Goal: Information Seeking & Learning: Learn about a topic

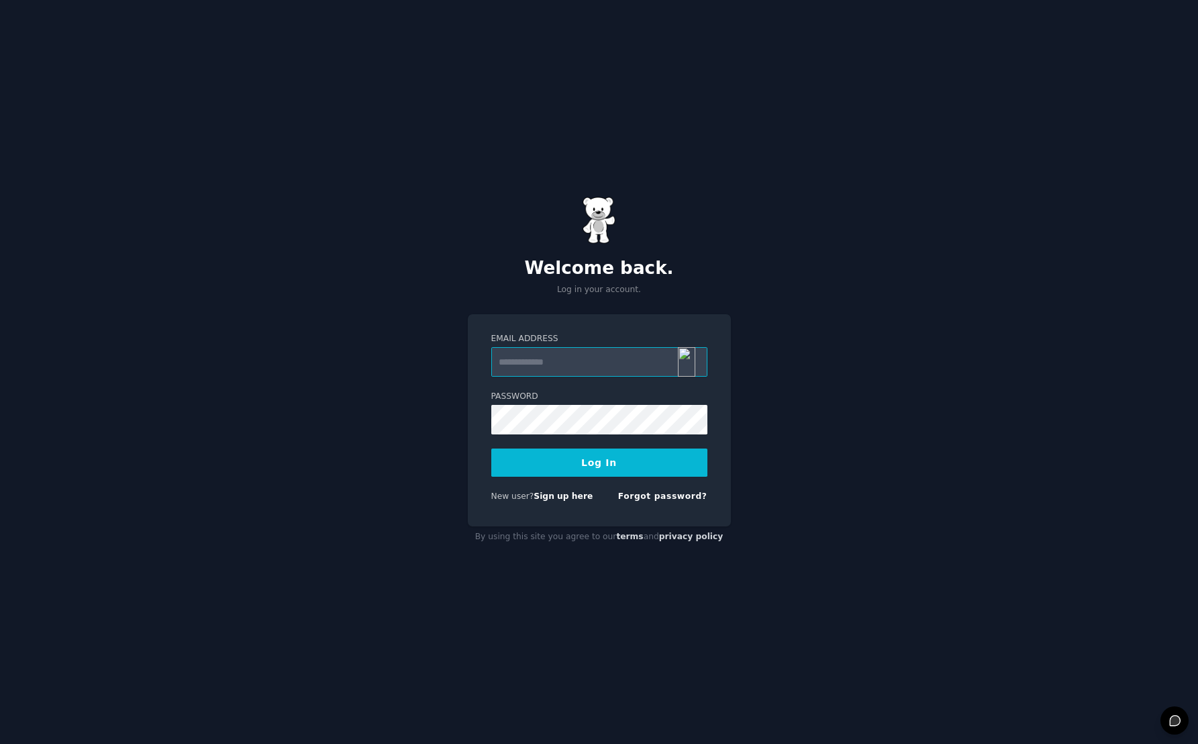
click at [597, 370] on input "Email Address" at bounding box center [599, 362] width 216 height 30
click at [686, 360] on img at bounding box center [686, 362] width 17 height 30
click at [684, 362] on img at bounding box center [686, 362] width 17 height 30
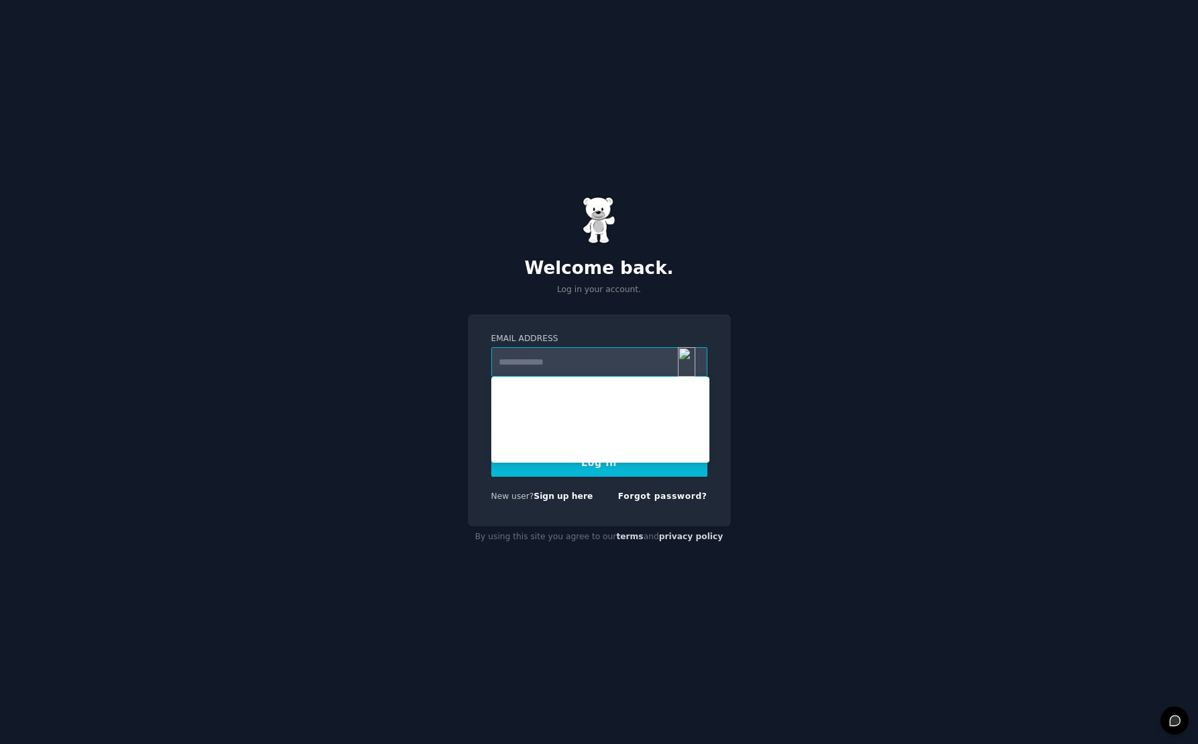
type input "**********"
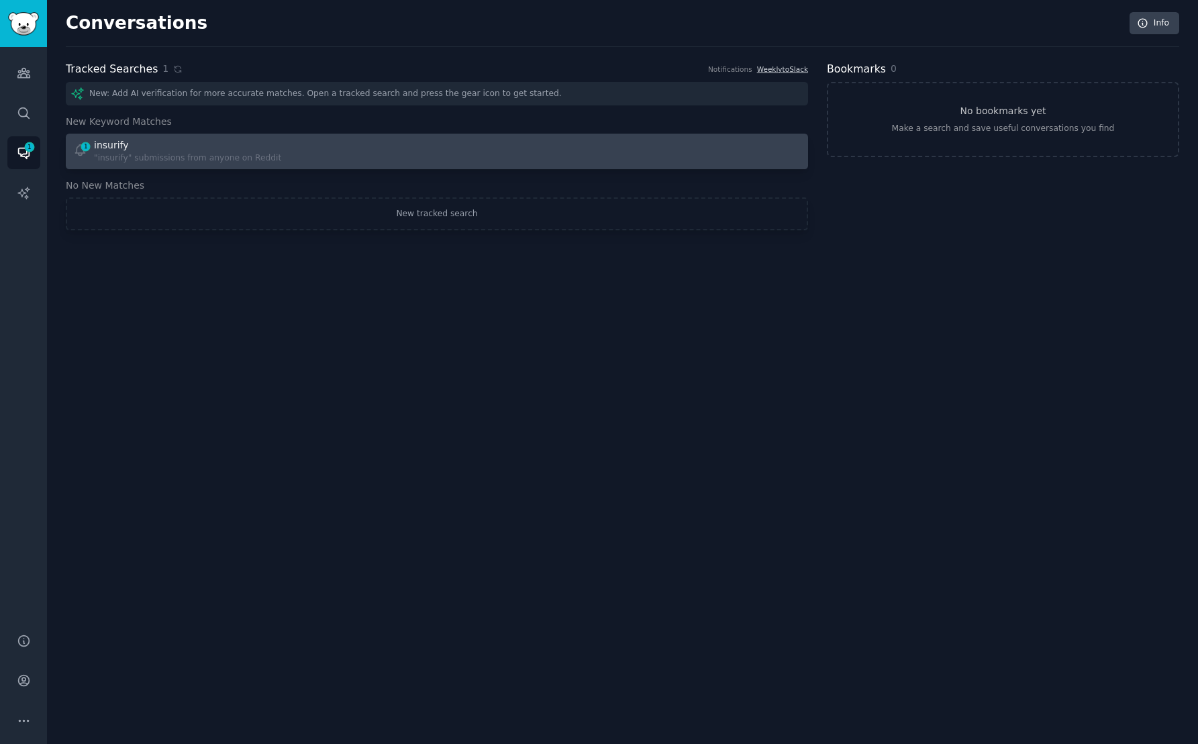
click at [254, 154] on div ""insurify" submissions from anyone on Reddit" at bounding box center [187, 158] width 187 height 12
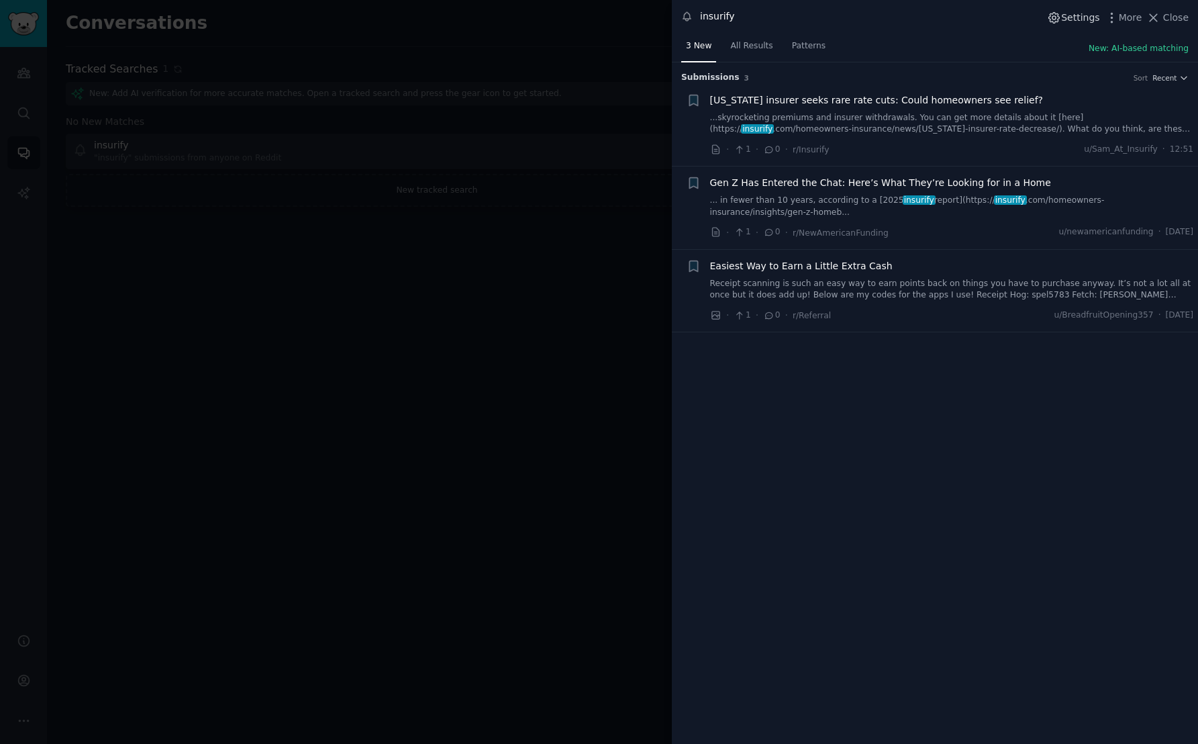
click at [1077, 17] on span "Settings" at bounding box center [1080, 18] width 38 height 14
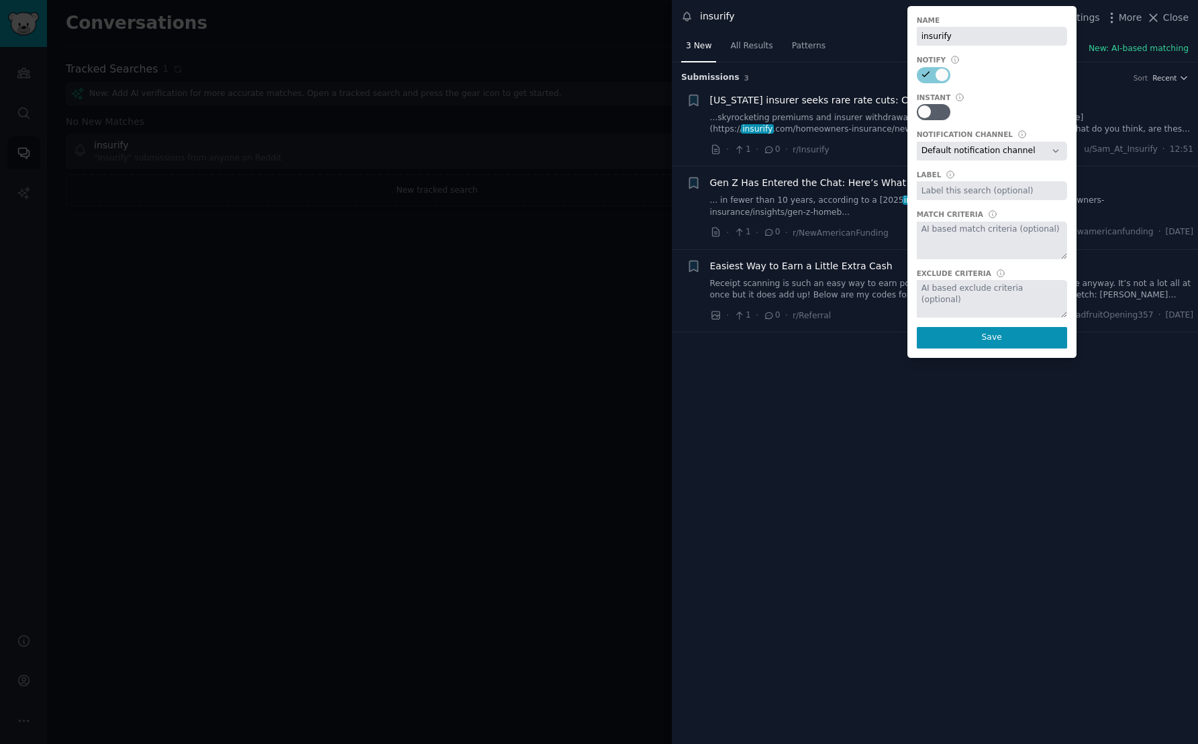
click at [1058, 148] on select "Default notification channel Slack: [EMAIL_ADDRESS][DOMAIN_NAME]" at bounding box center [992, 151] width 150 height 19
click at [868, 329] on li "Reddit image submission + Easiest Way to Earn a Little Extra Cash Receipt scann…" at bounding box center [935, 291] width 526 height 83
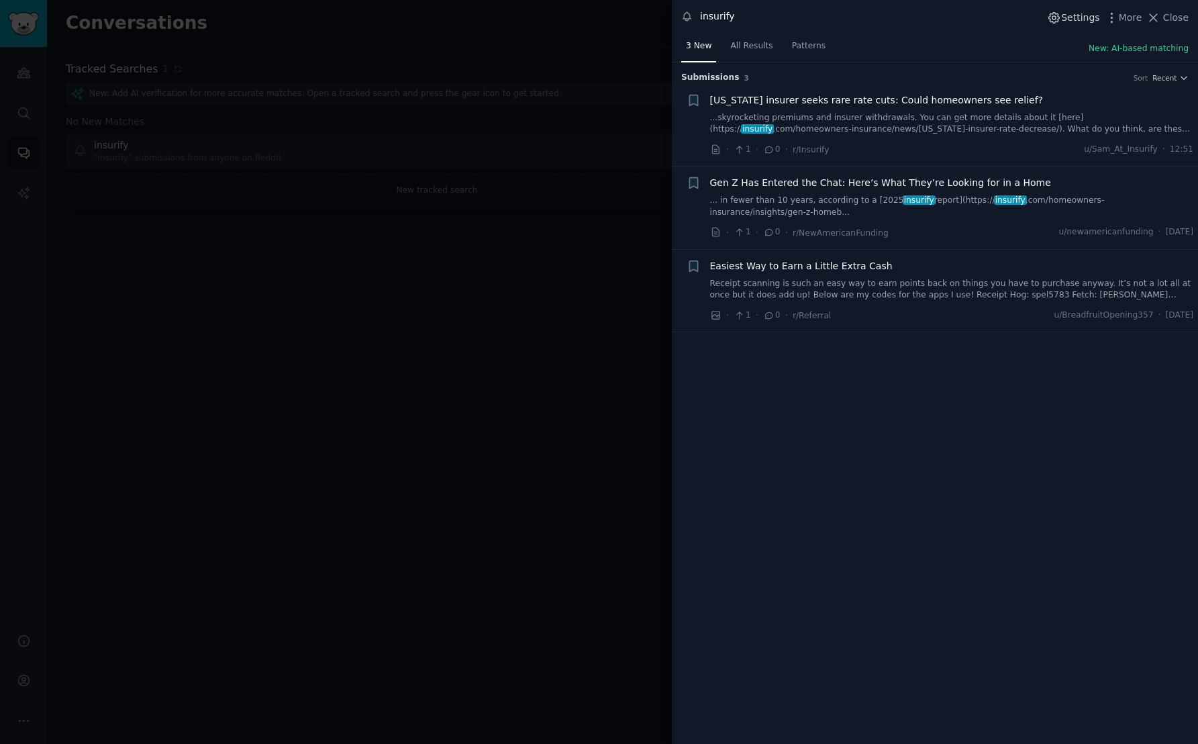
click at [1070, 22] on span "Settings" at bounding box center [1080, 18] width 38 height 14
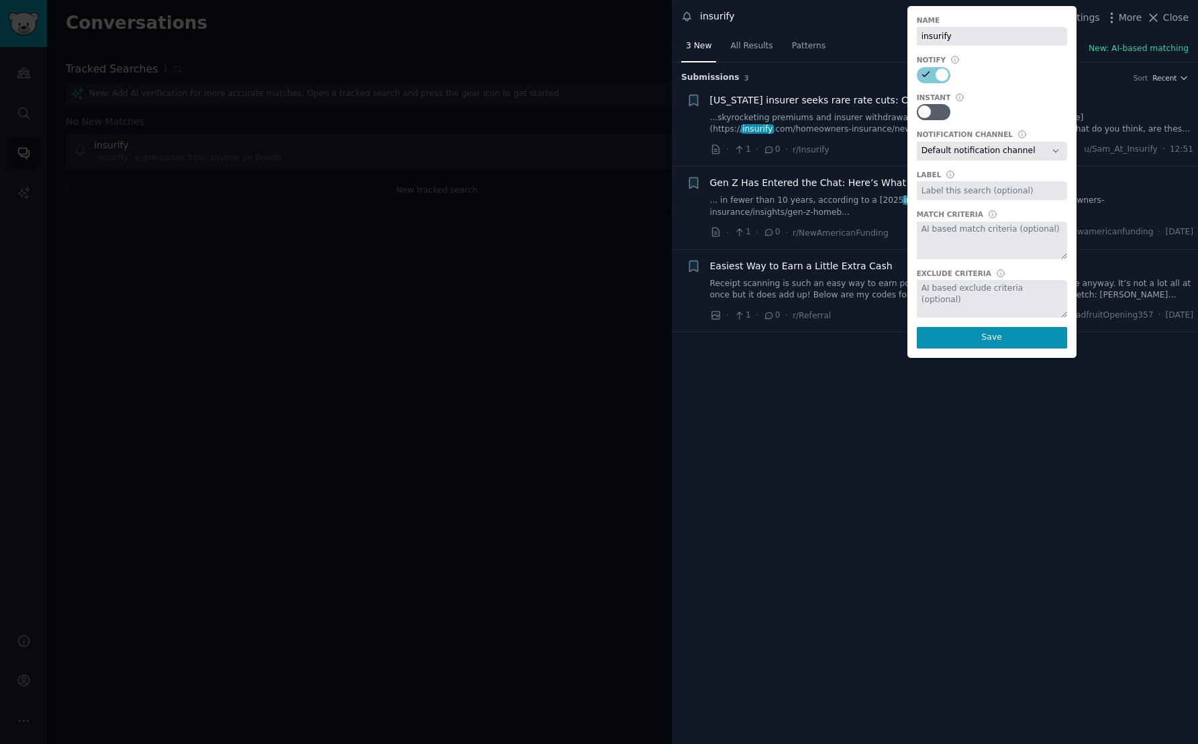
click at [970, 450] on div "Submission s 3 Sort Recent Reddit text submission + [US_STATE] insurer seeks ra…" at bounding box center [935, 402] width 526 height 681
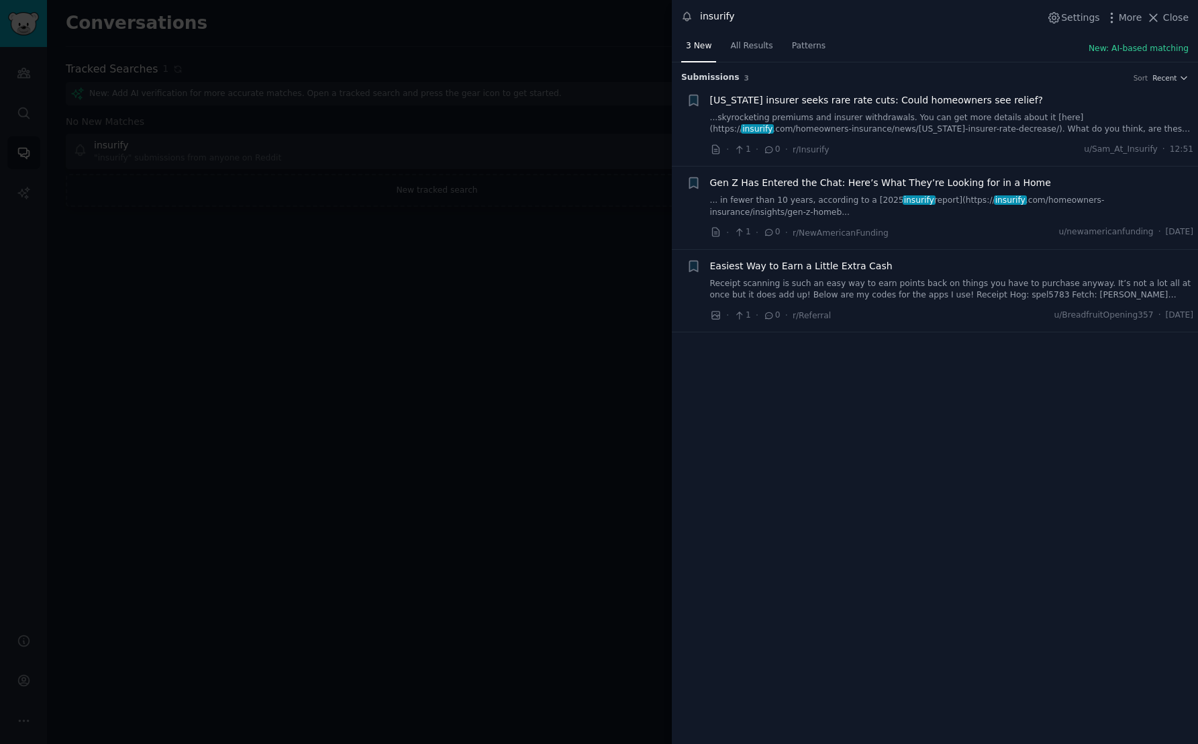
click at [564, 269] on div at bounding box center [599, 372] width 1198 height 744
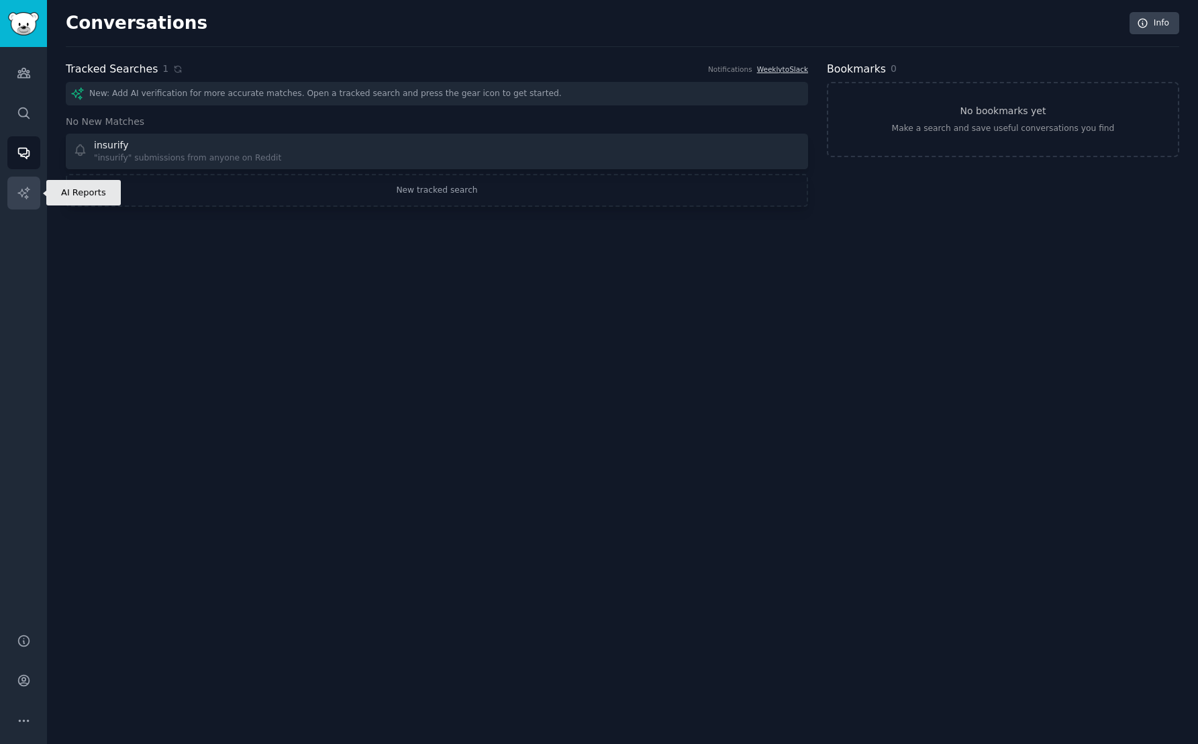
click at [31, 191] on link "AI Reports" at bounding box center [23, 192] width 33 height 33
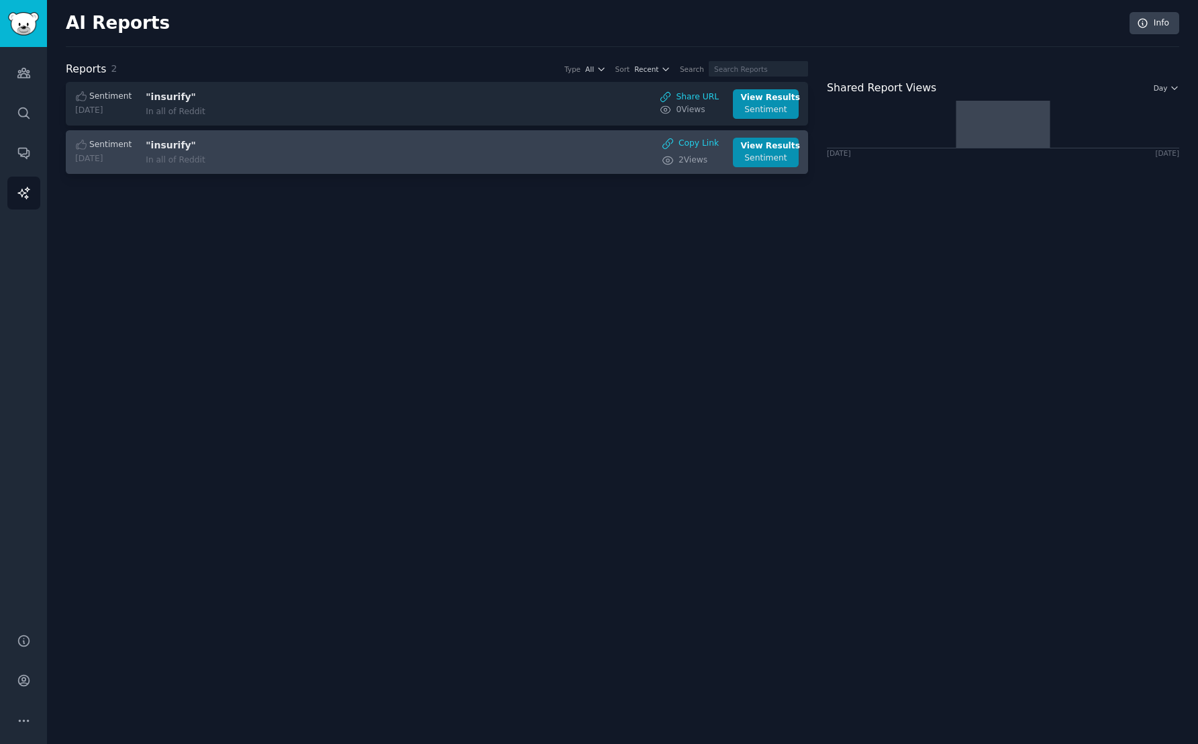
click at [276, 149] on h3 ""insurify"" at bounding box center [258, 145] width 225 height 14
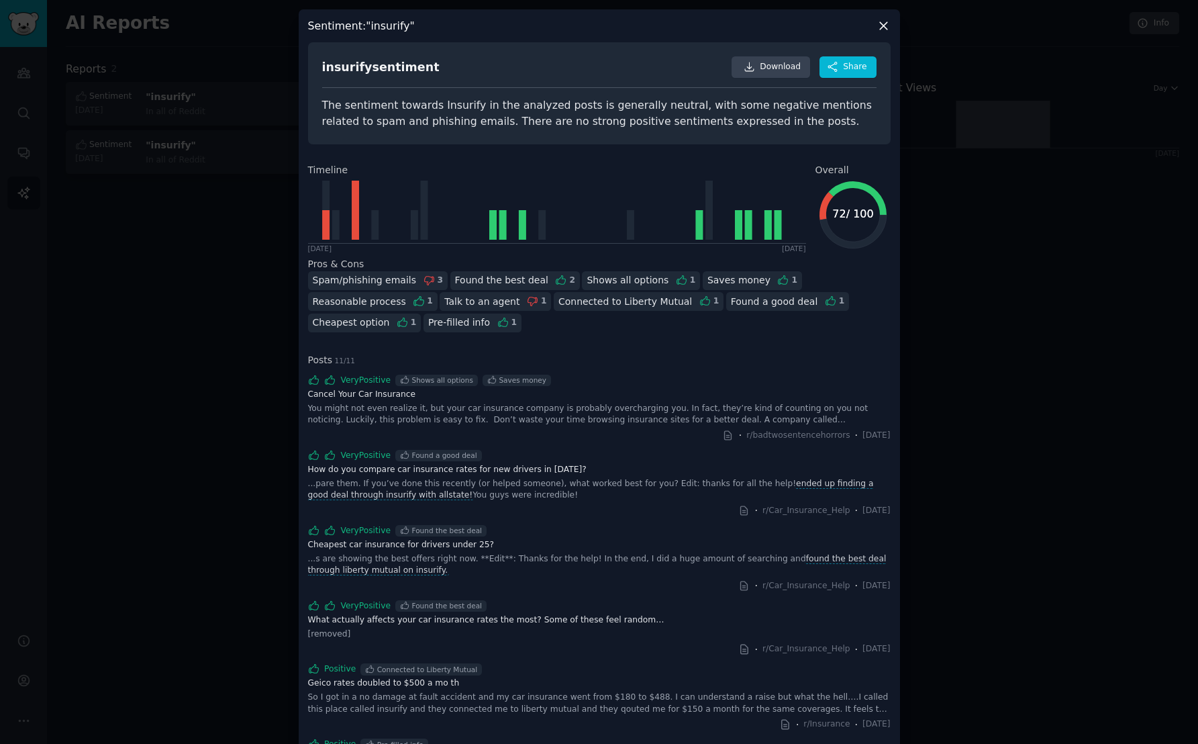
click at [878, 30] on icon at bounding box center [883, 26] width 14 height 14
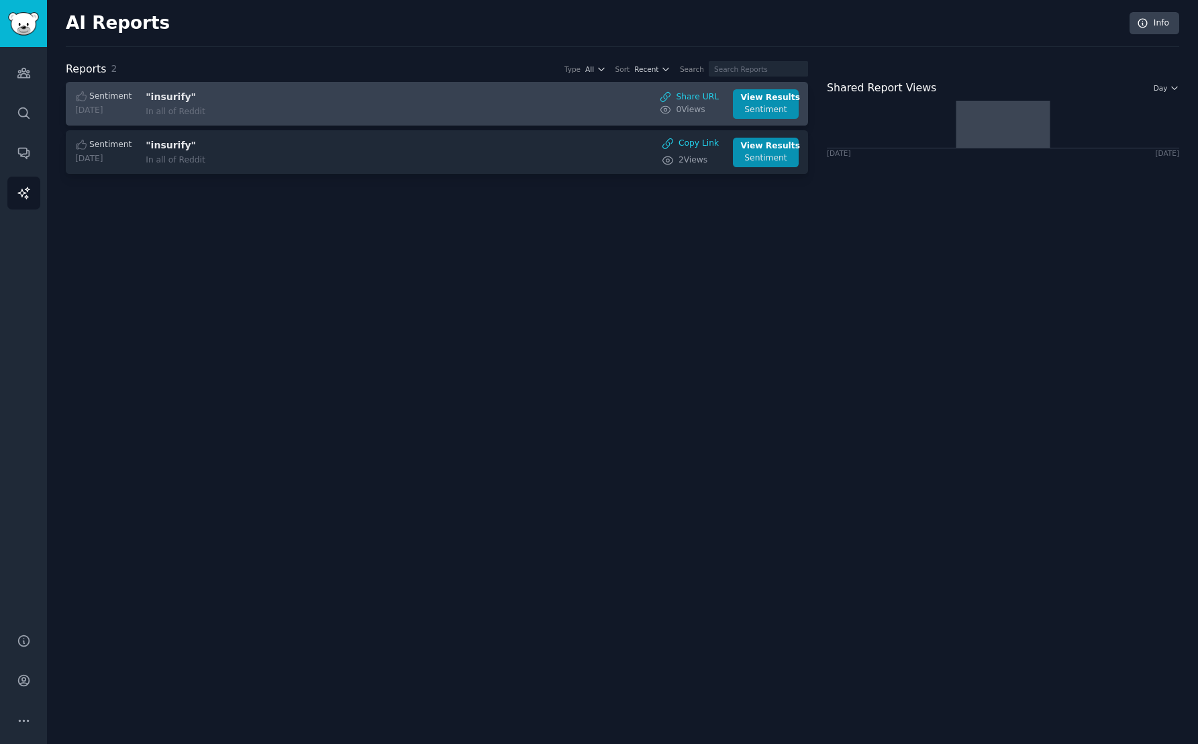
click at [463, 93] on div "Sentiment [DATE] "insurify" In all of Reddit Share URL 0 View s View Results Se…" at bounding box center [437, 104] width 728 height 30
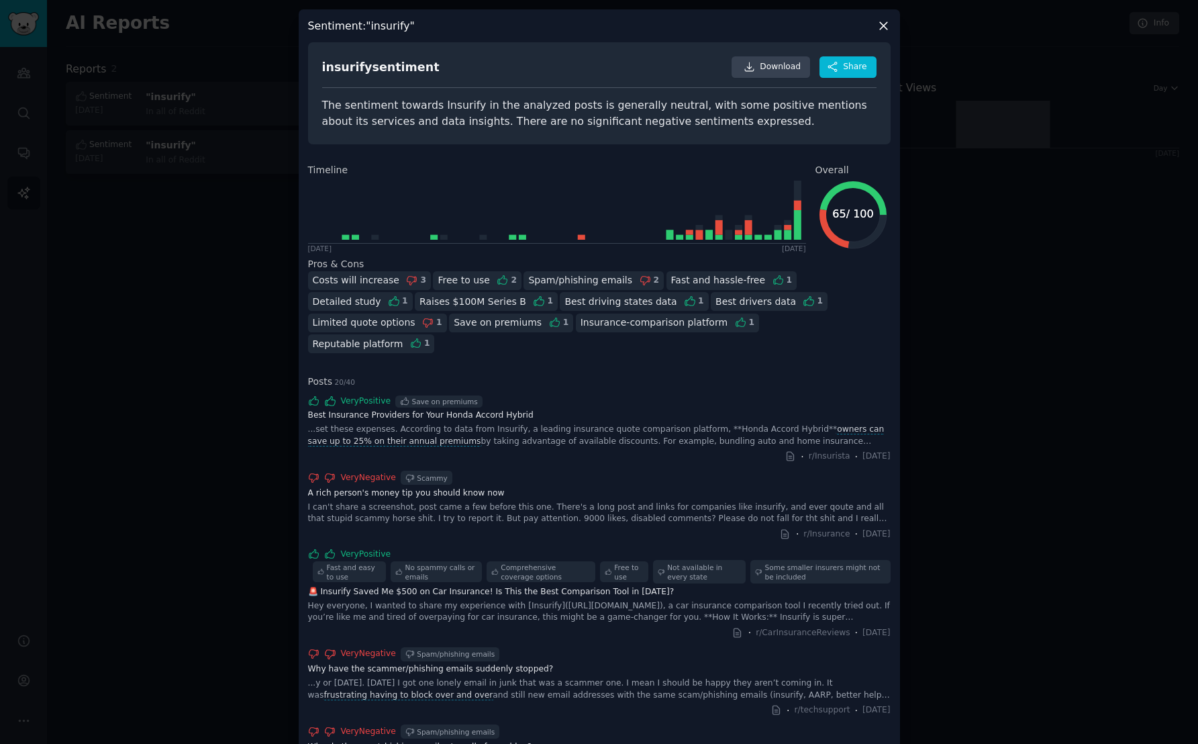
click at [878, 26] on icon at bounding box center [883, 26] width 14 height 14
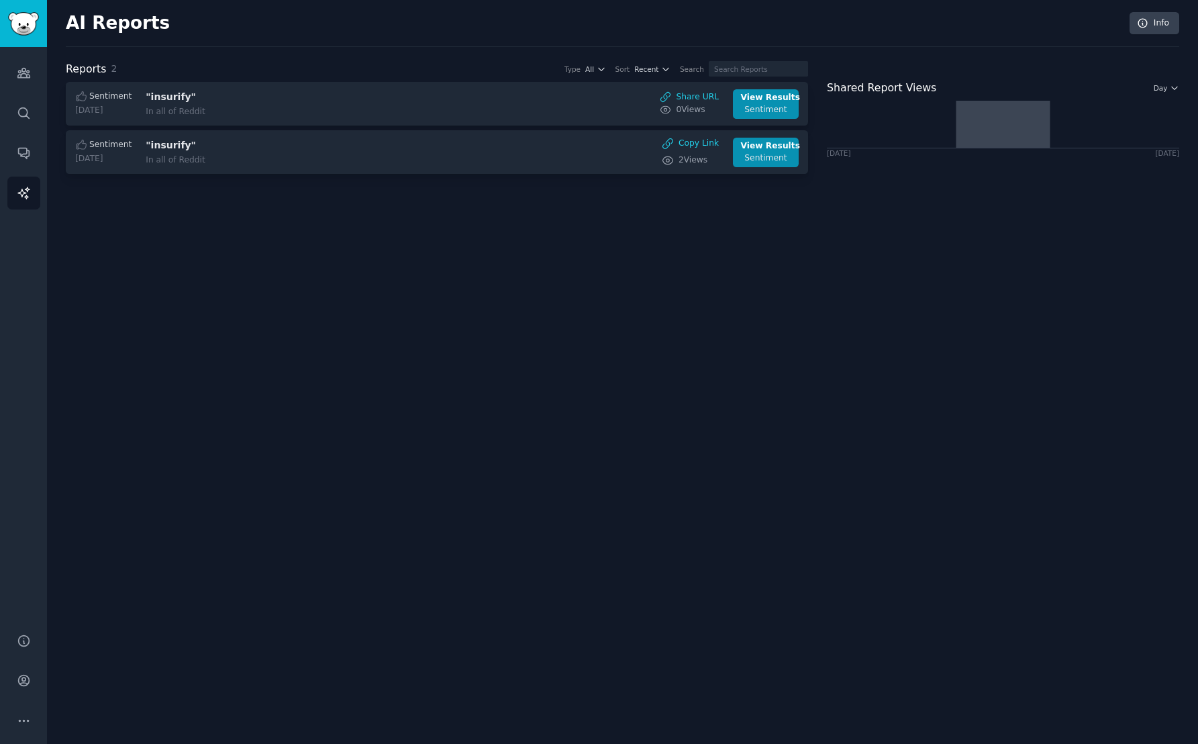
click at [920, 221] on div "AI Reports Info Reports 2 Type All Sort Recent Search Sentiment [DATE] "insurif…" at bounding box center [622, 372] width 1151 height 744
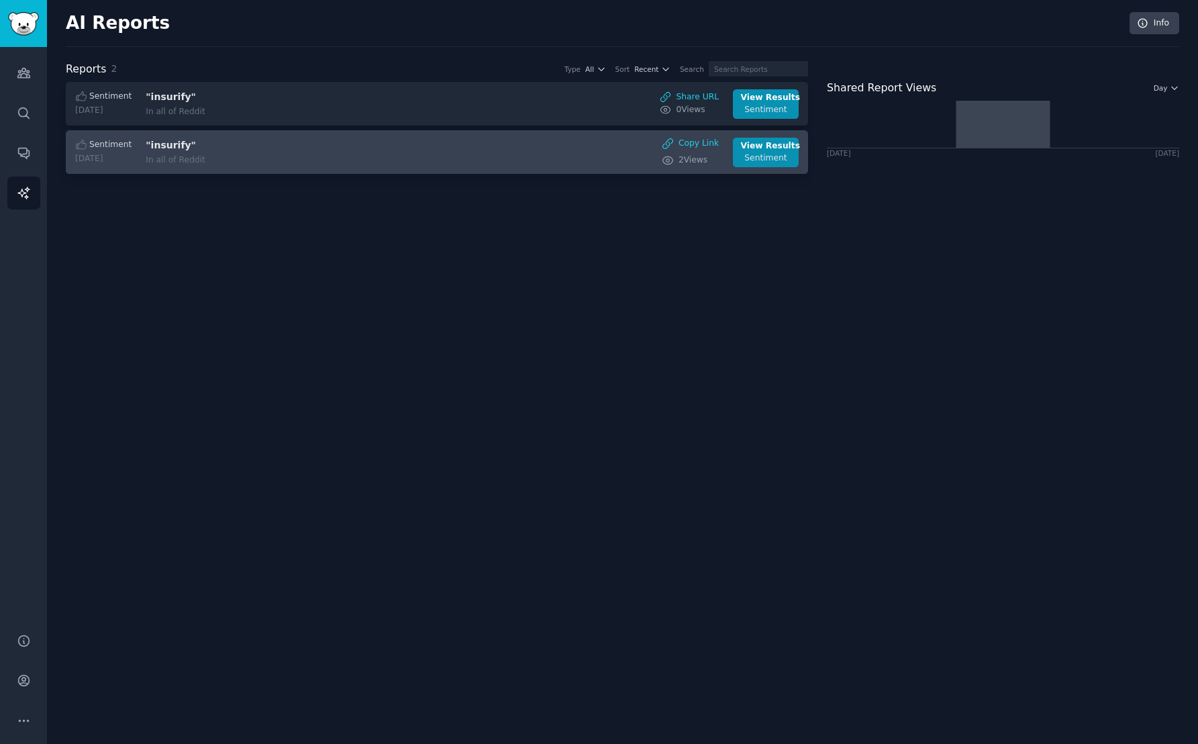
click at [118, 143] on span "Sentiment" at bounding box center [110, 145] width 42 height 12
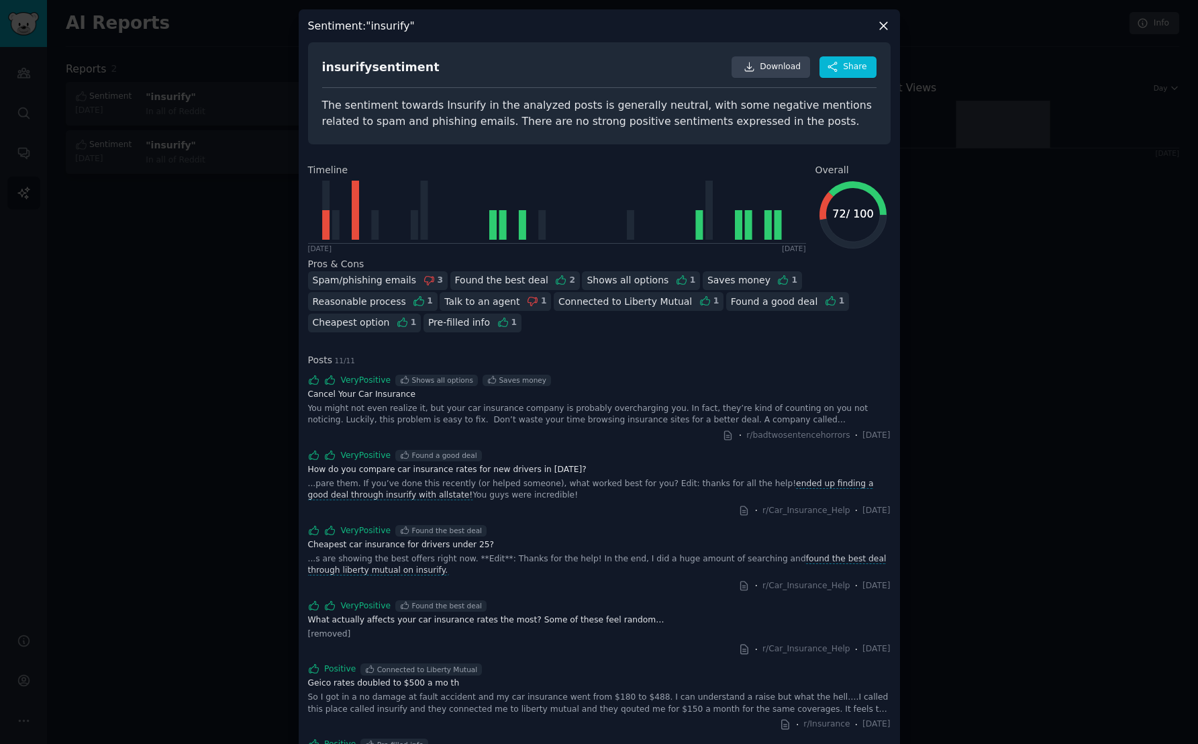
click at [884, 27] on icon at bounding box center [883, 26] width 14 height 14
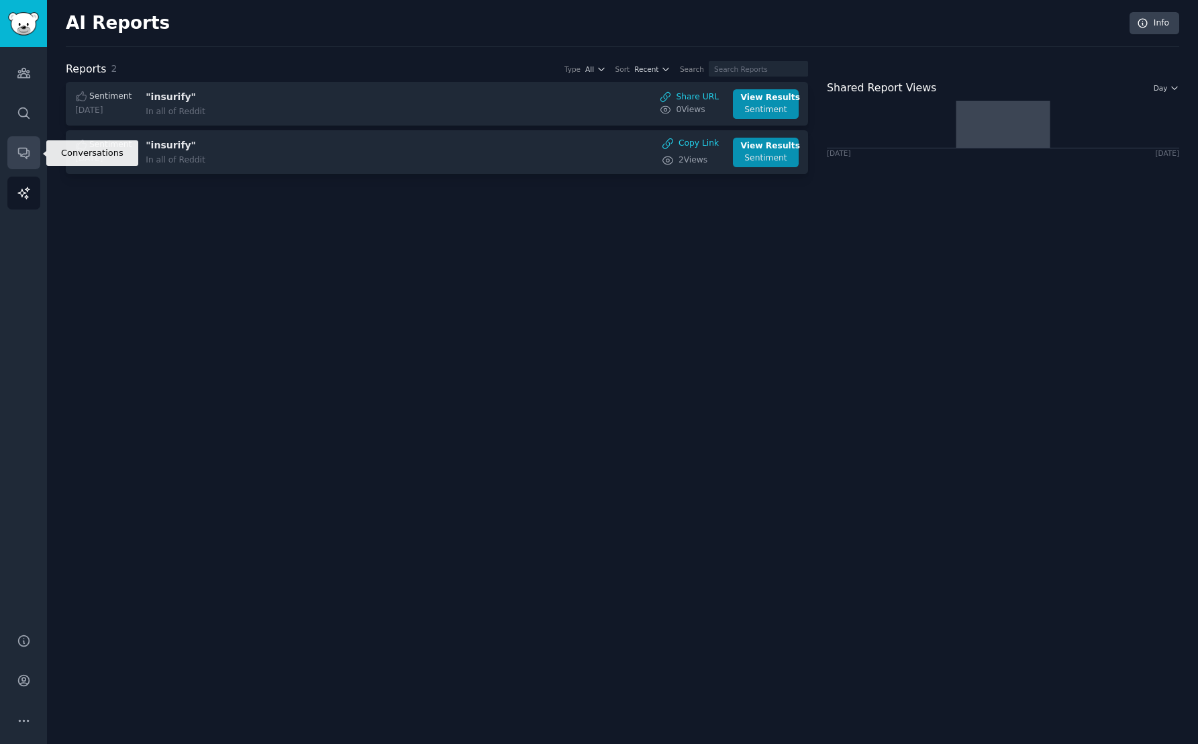
click at [26, 151] on icon "Sidebar" at bounding box center [23, 153] width 11 height 11
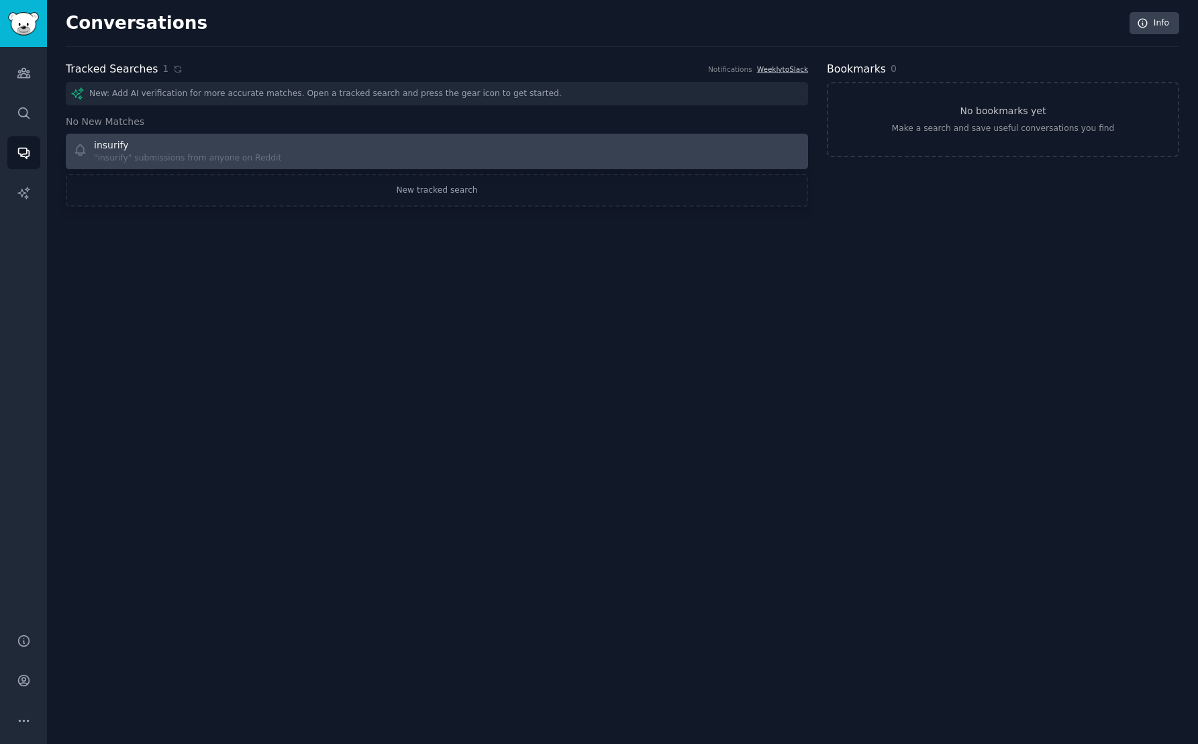
click at [194, 146] on div "insurify" at bounding box center [187, 145] width 187 height 14
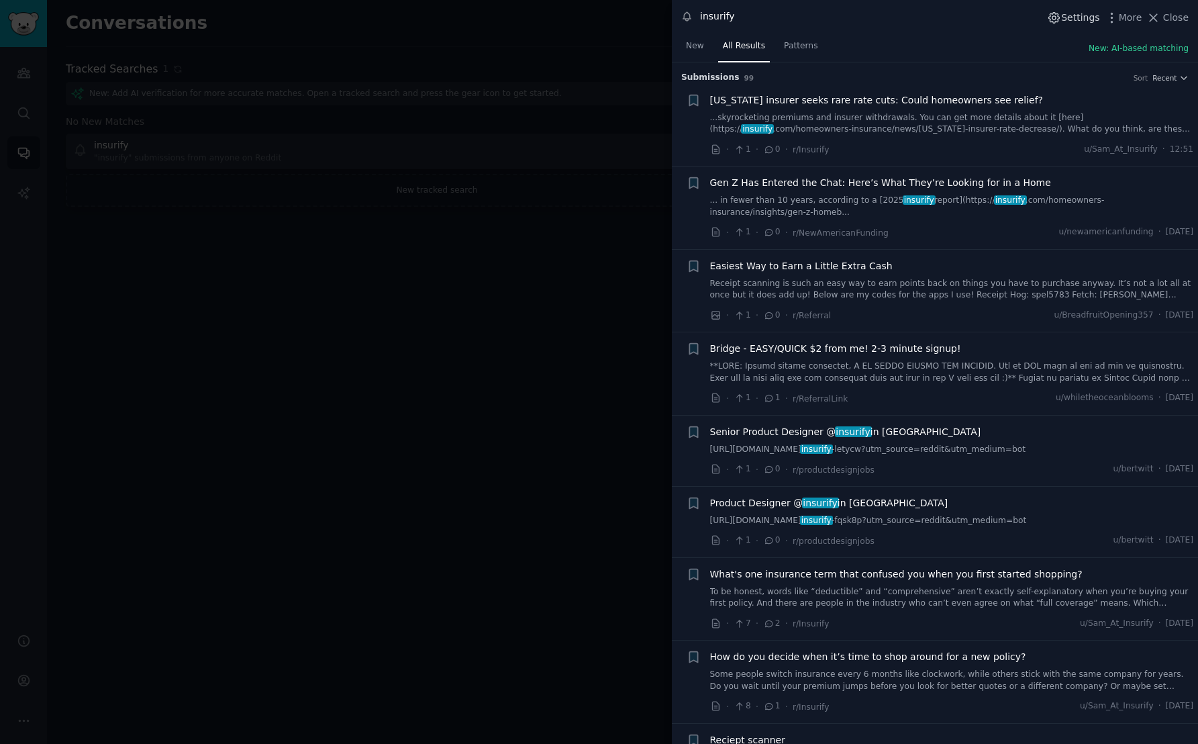
click at [1071, 19] on span "Settings" at bounding box center [1080, 18] width 38 height 14
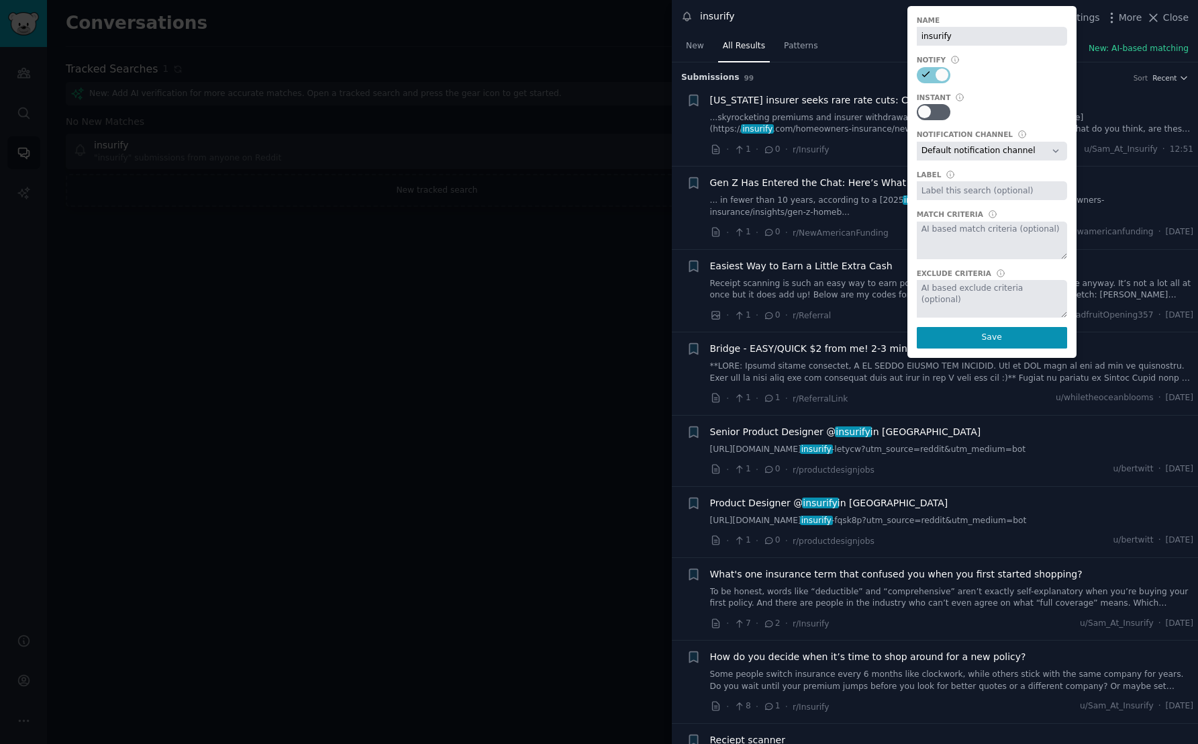
click at [436, 144] on div at bounding box center [599, 372] width 1198 height 744
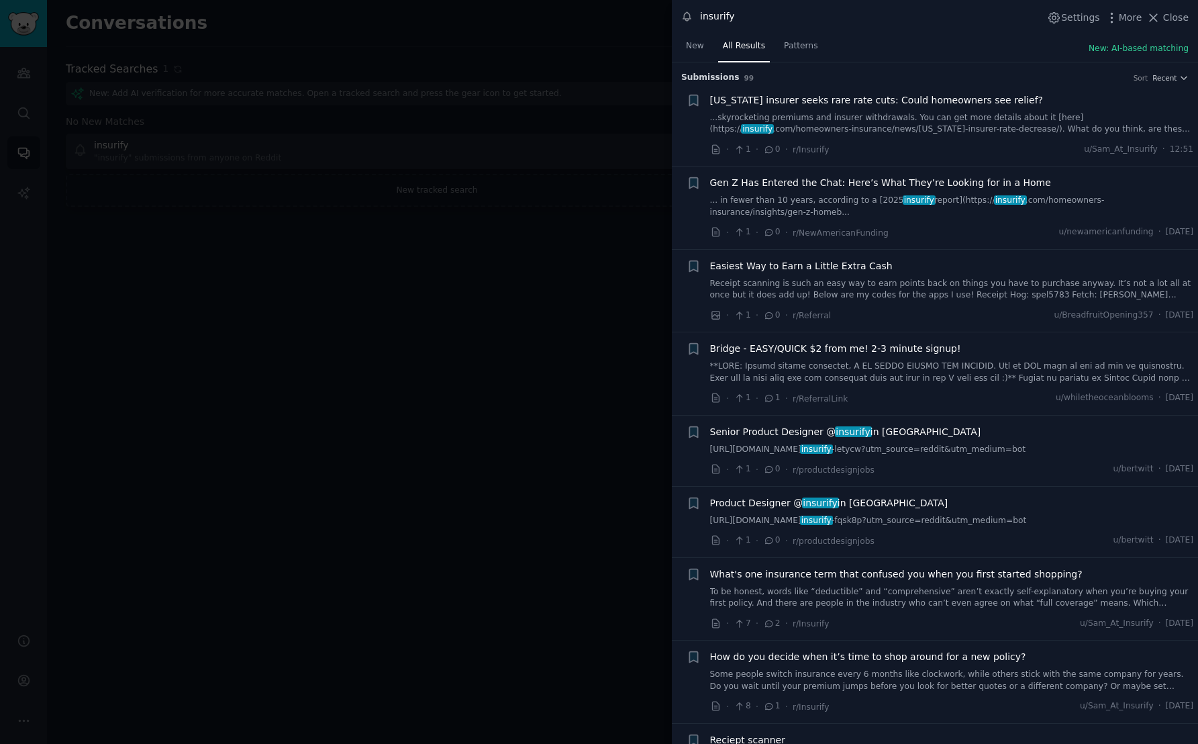
click at [132, 60] on div at bounding box center [599, 372] width 1198 height 744
